Goal: Information Seeking & Learning: Find specific fact

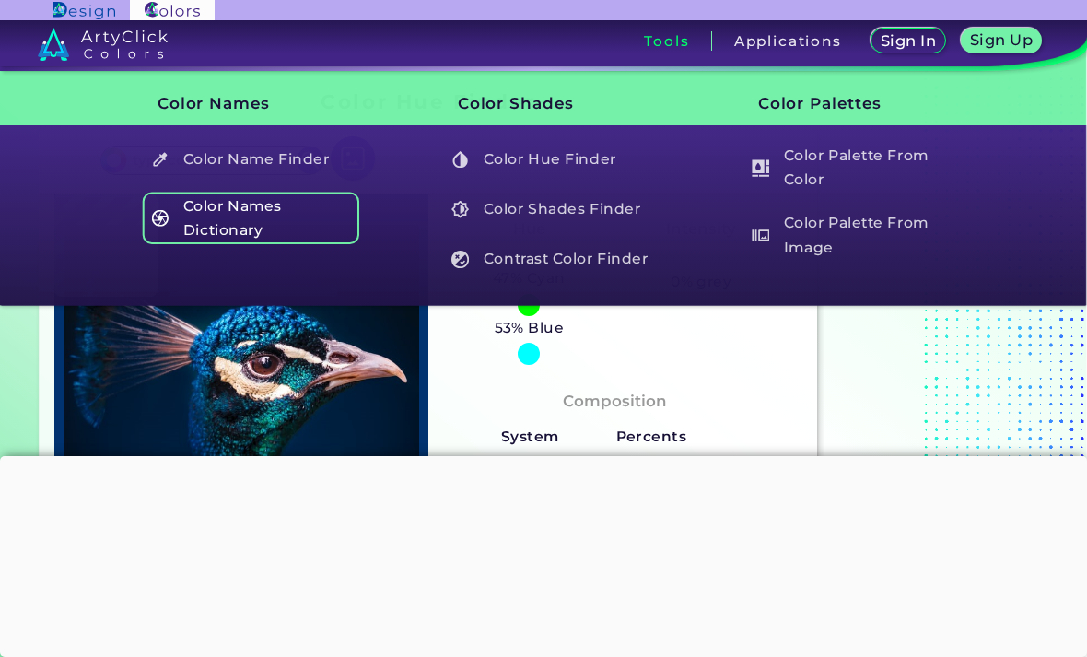
click at [194, 228] on h5 "Color Names Dictionary" at bounding box center [251, 218] width 217 height 53
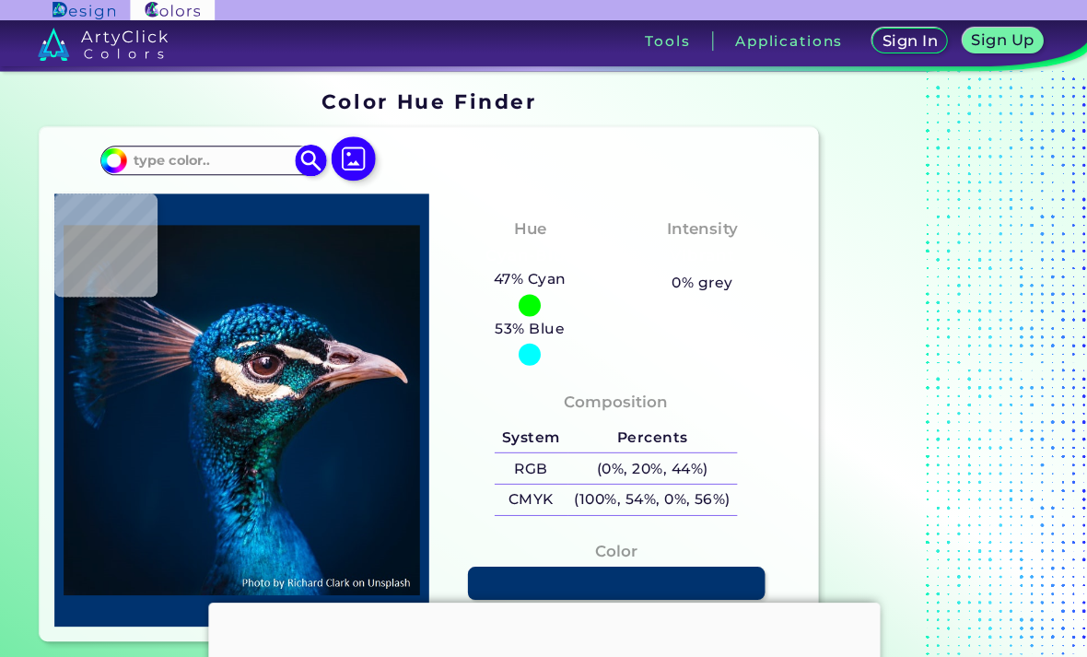
click at [184, 156] on input at bounding box center [211, 159] width 171 height 25
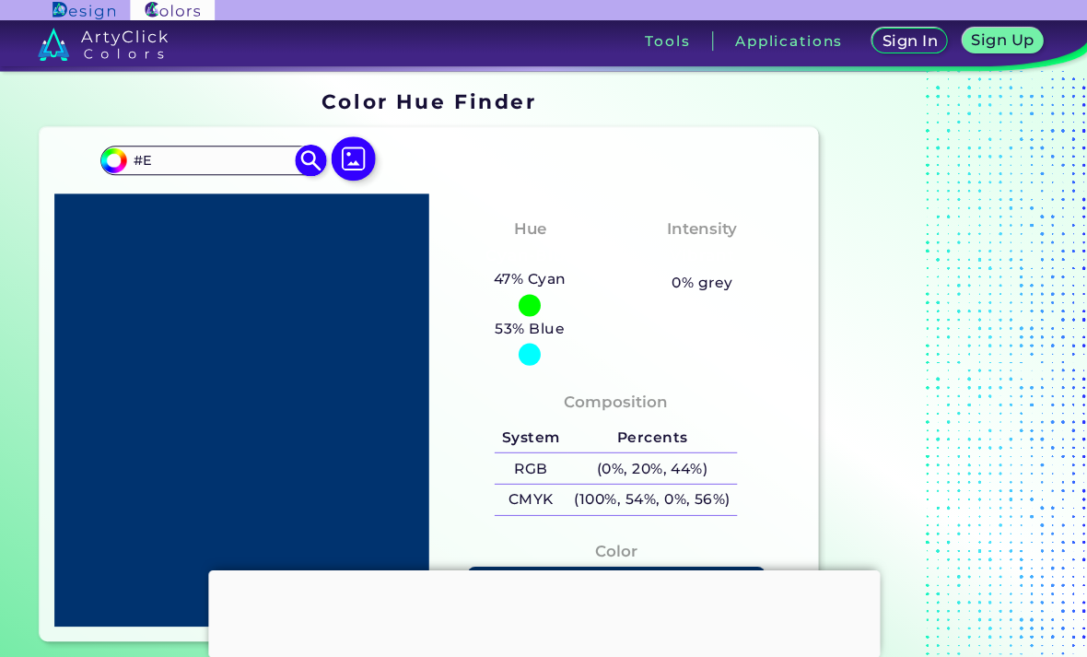
type input "#"
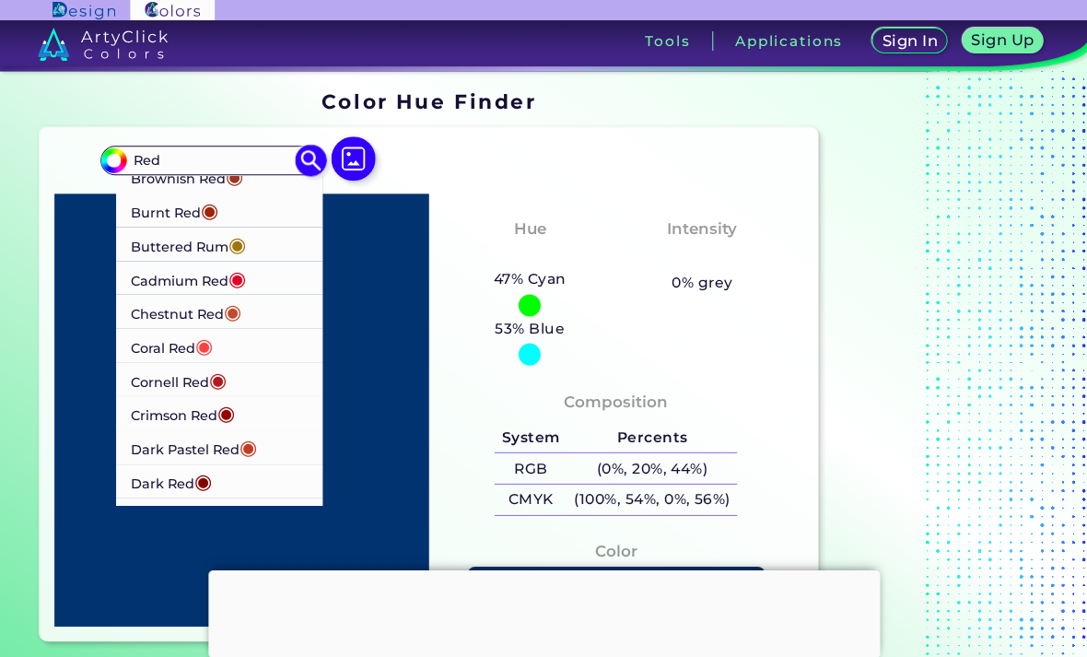
scroll to position [345, 0]
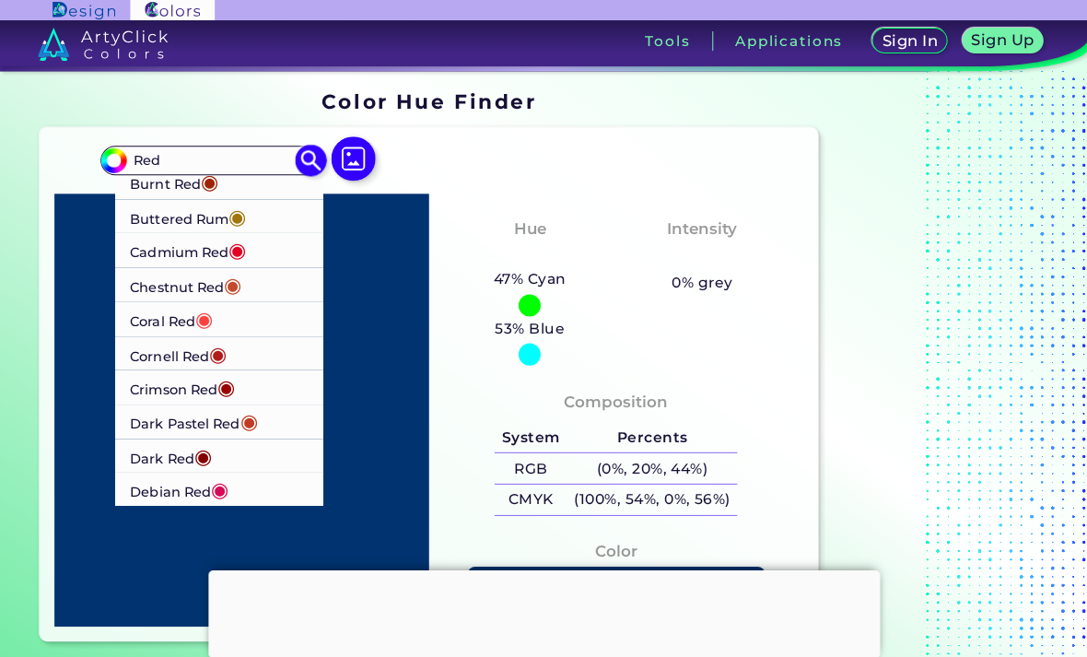
type input "Red"
click at [170, 278] on p "Chestnut Red ◉" at bounding box center [186, 284] width 112 height 34
type input "#c34a2c"
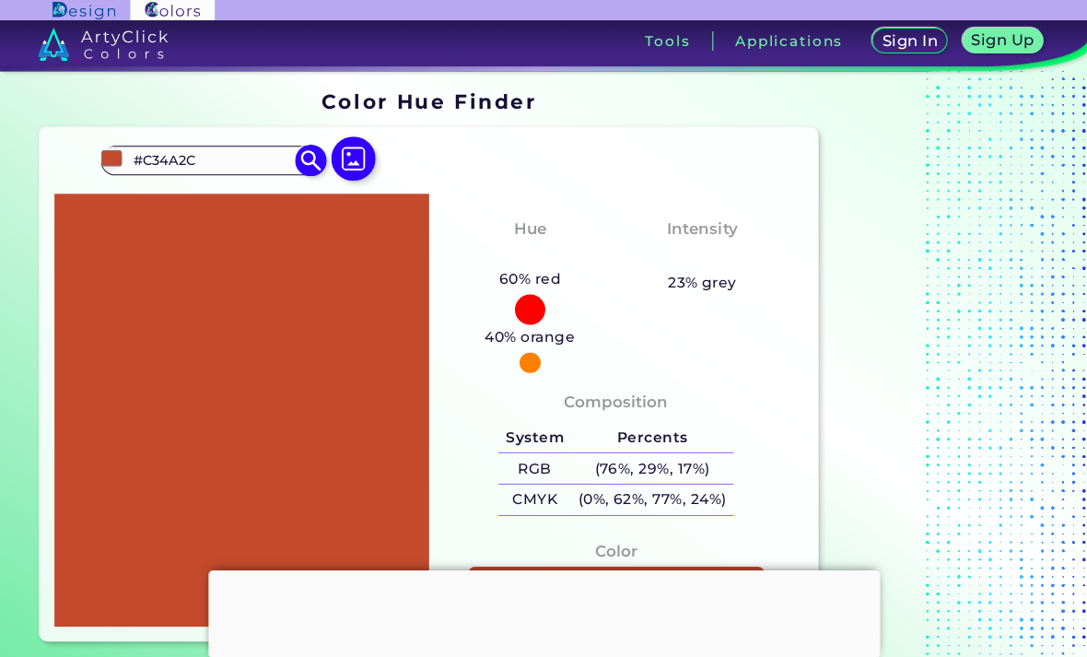
scroll to position [-1, 0]
click at [245, 166] on input "#C34A2C" at bounding box center [211, 159] width 171 height 25
type input "#"
type input "Hyper"
